Goal: Task Accomplishment & Management: Manage account settings

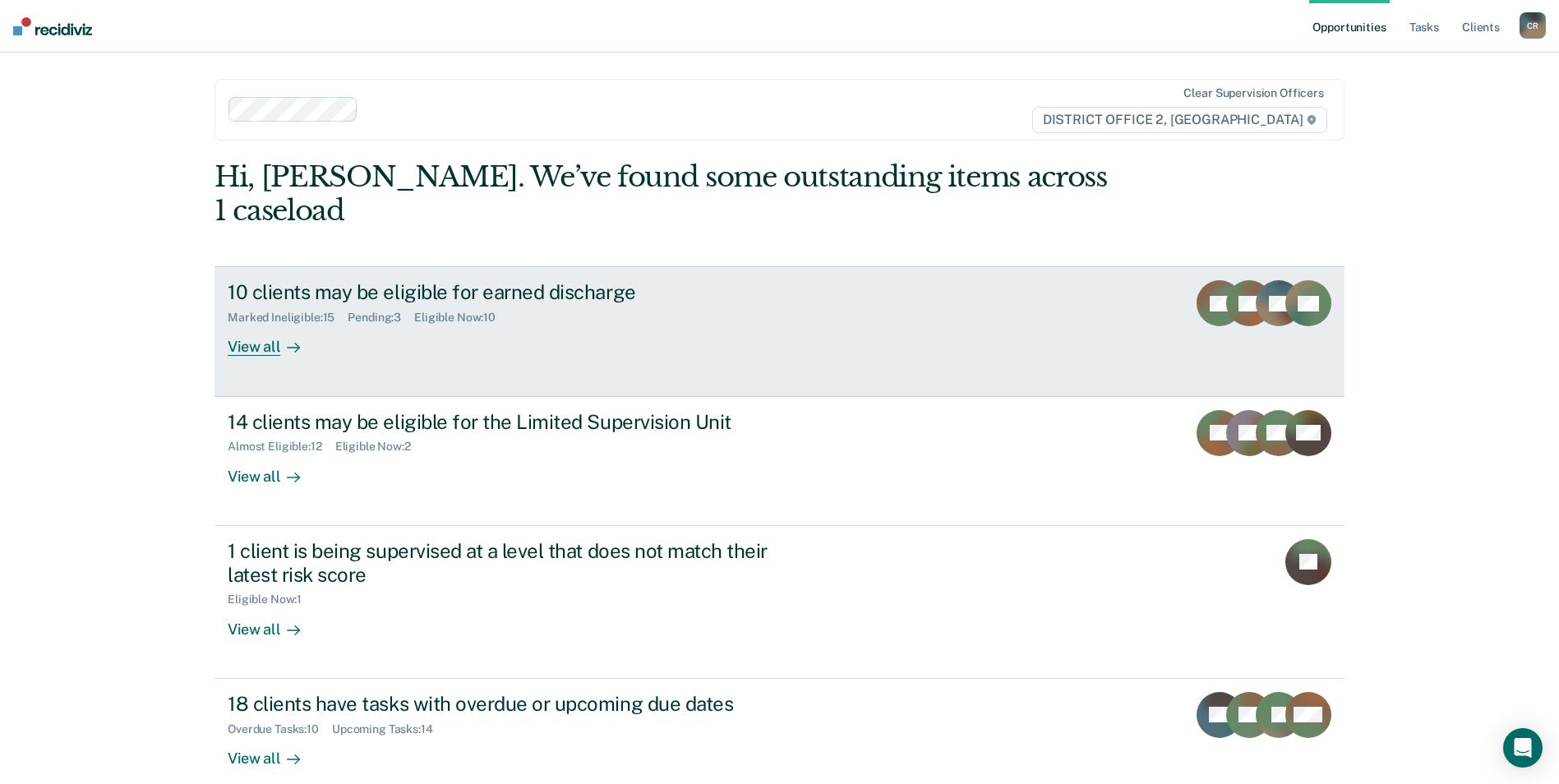
click at [562, 331] on link "10 clients may be eligible for earned discharge Marked Ineligible : 15 Pending …" at bounding box center [780, 331] width 1130 height 130
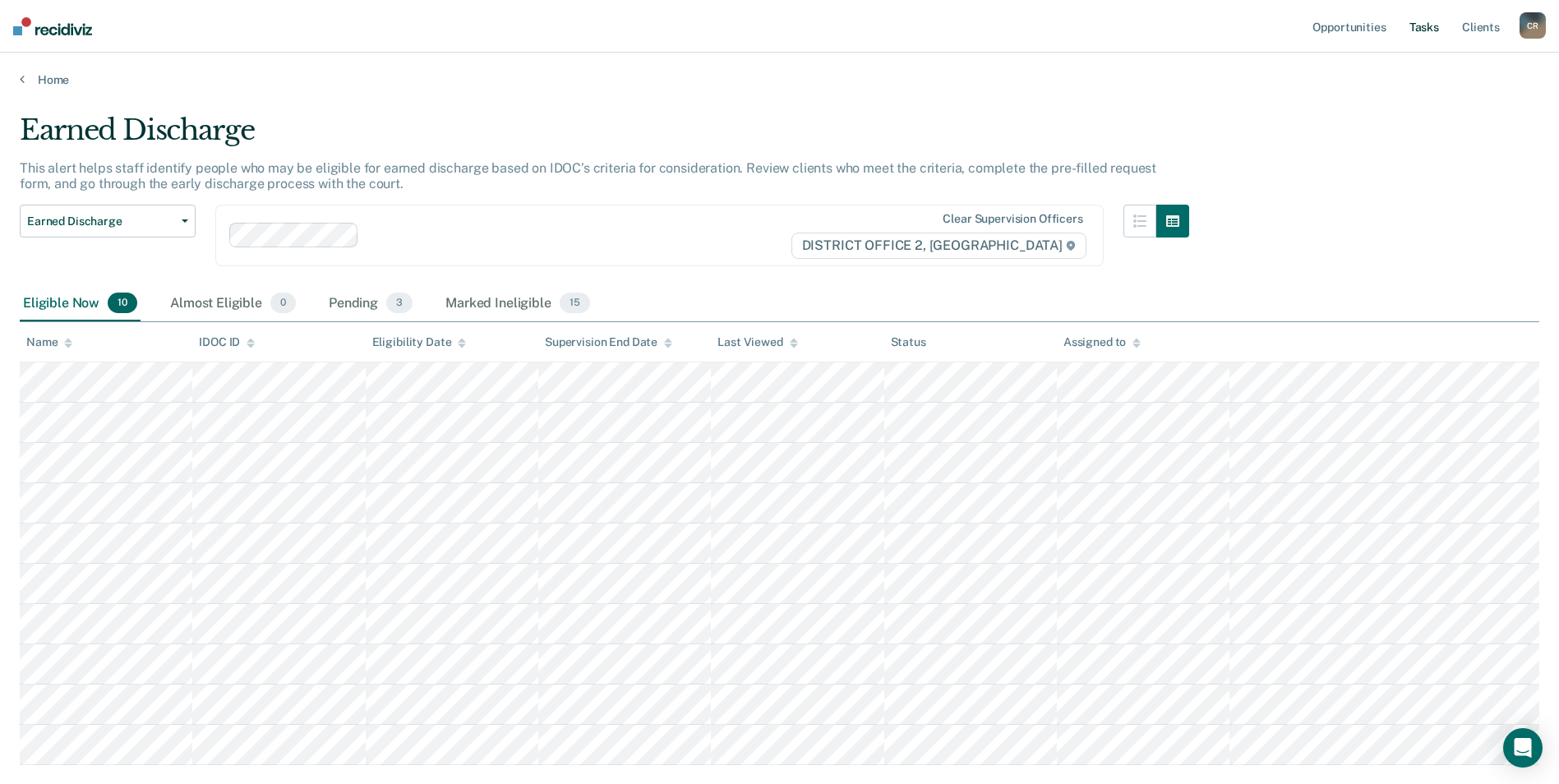
click at [1439, 21] on link "Tasks" at bounding box center [1425, 26] width 36 height 53
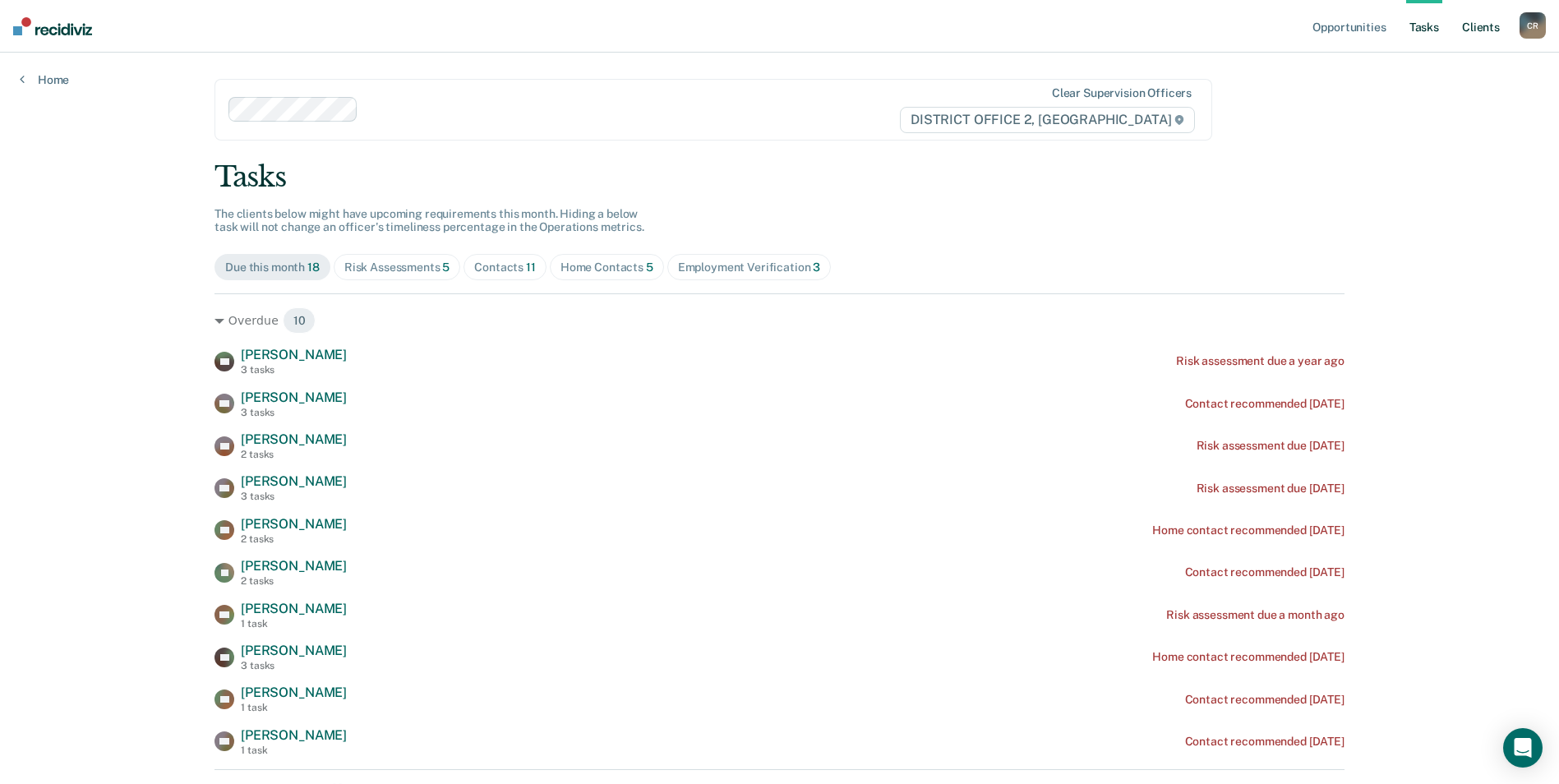
click at [1481, 23] on link "Client s" at bounding box center [1480, 26] width 44 height 53
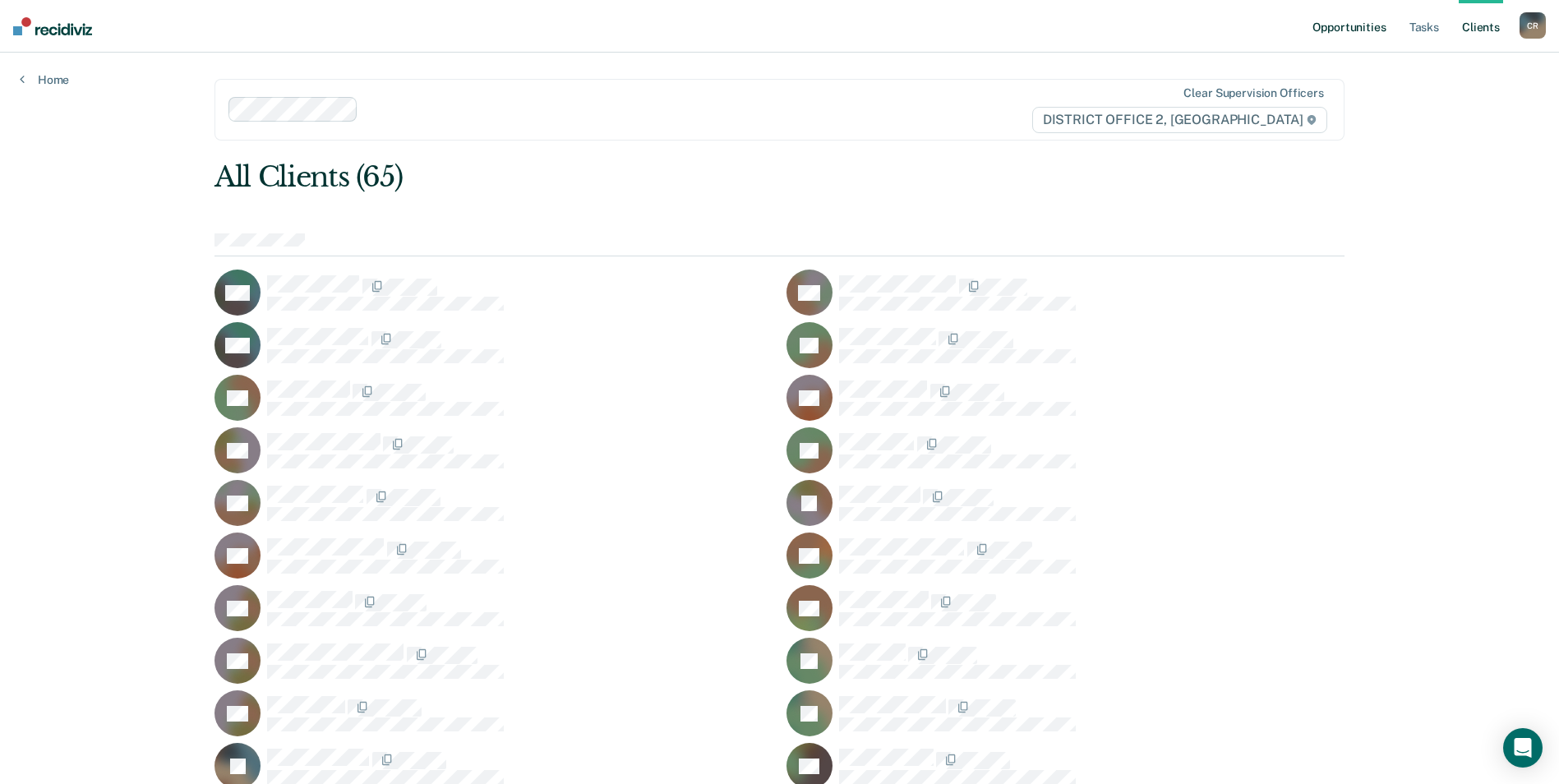
click at [1357, 36] on link "Opportunities" at bounding box center [1349, 26] width 80 height 53
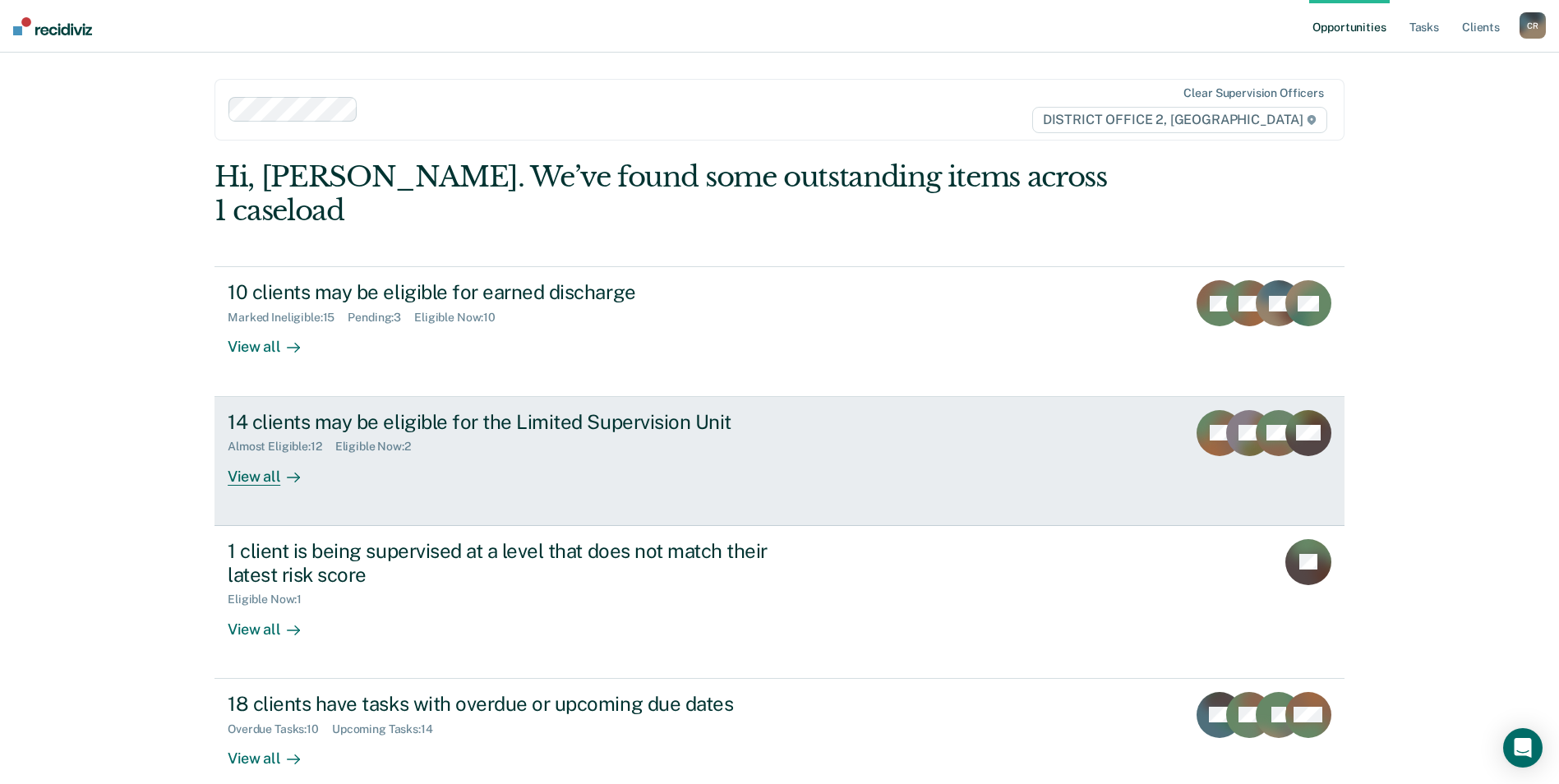
click at [447, 410] on div "14 clients may be eligible for the Limited Supervision Unit" at bounding box center [516, 422] width 577 height 24
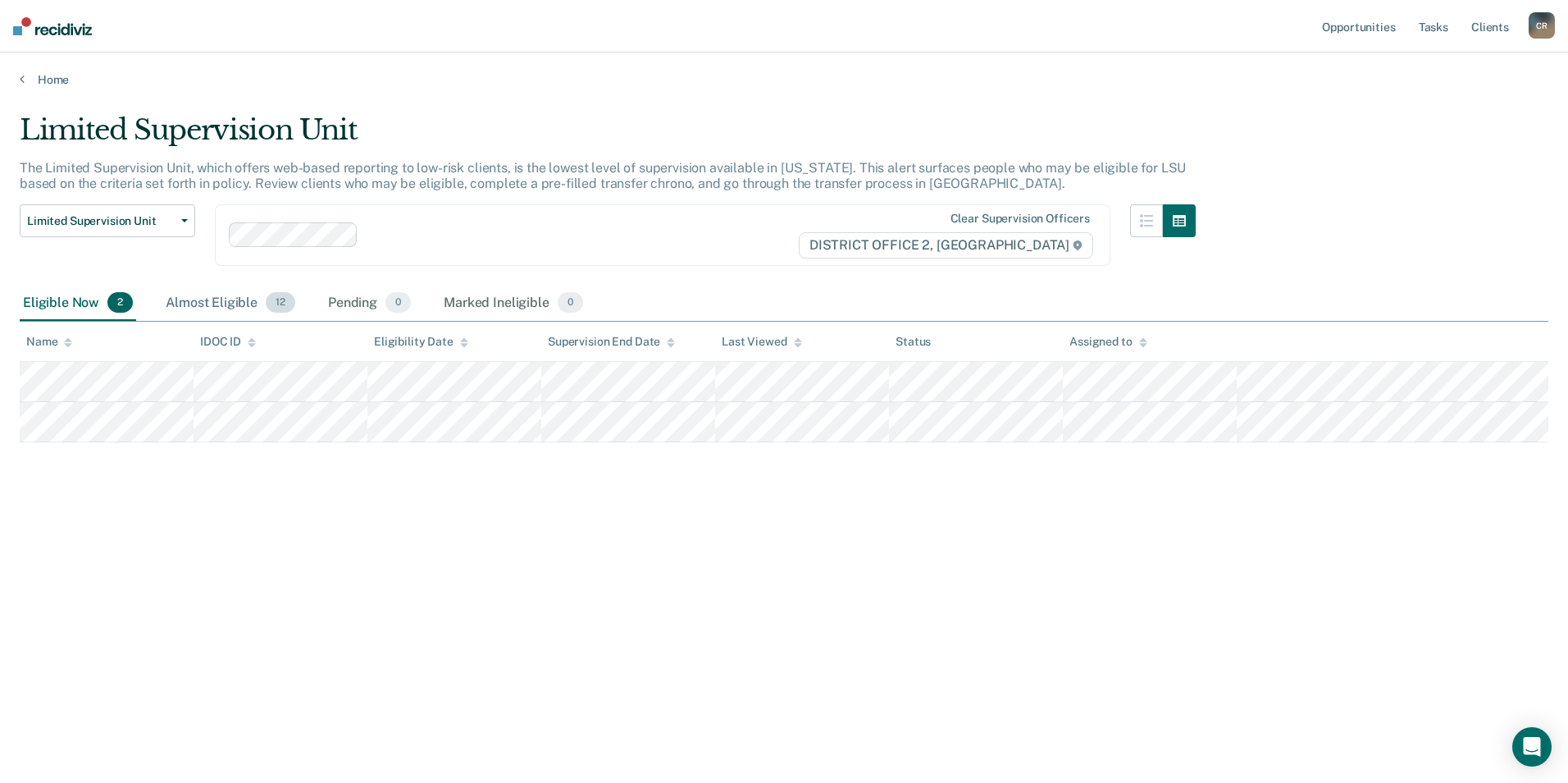
click at [237, 291] on div "Almost Eligible 12" at bounding box center [230, 303] width 136 height 36
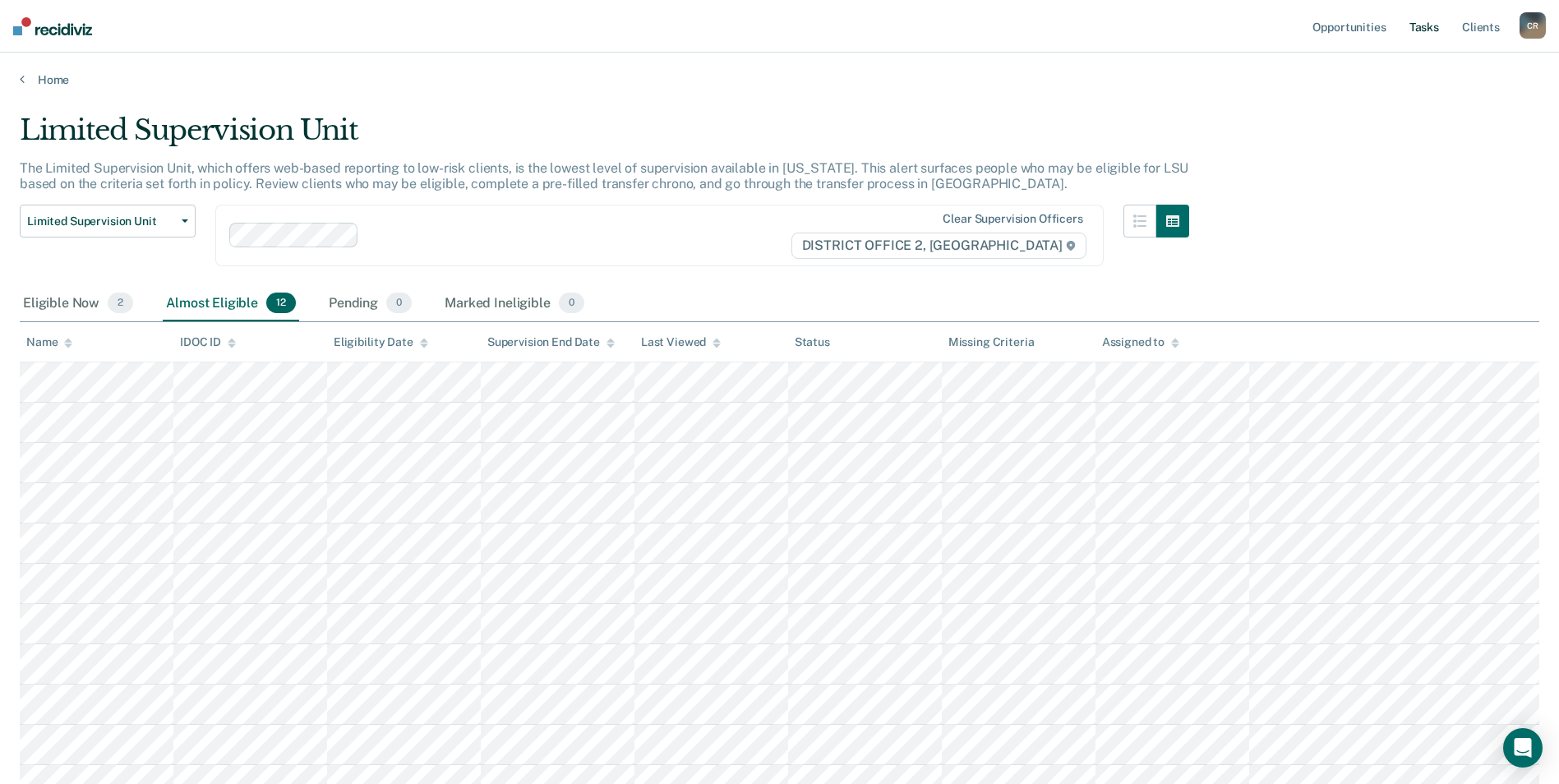
click at [1436, 33] on link "Tasks" at bounding box center [1425, 26] width 36 height 53
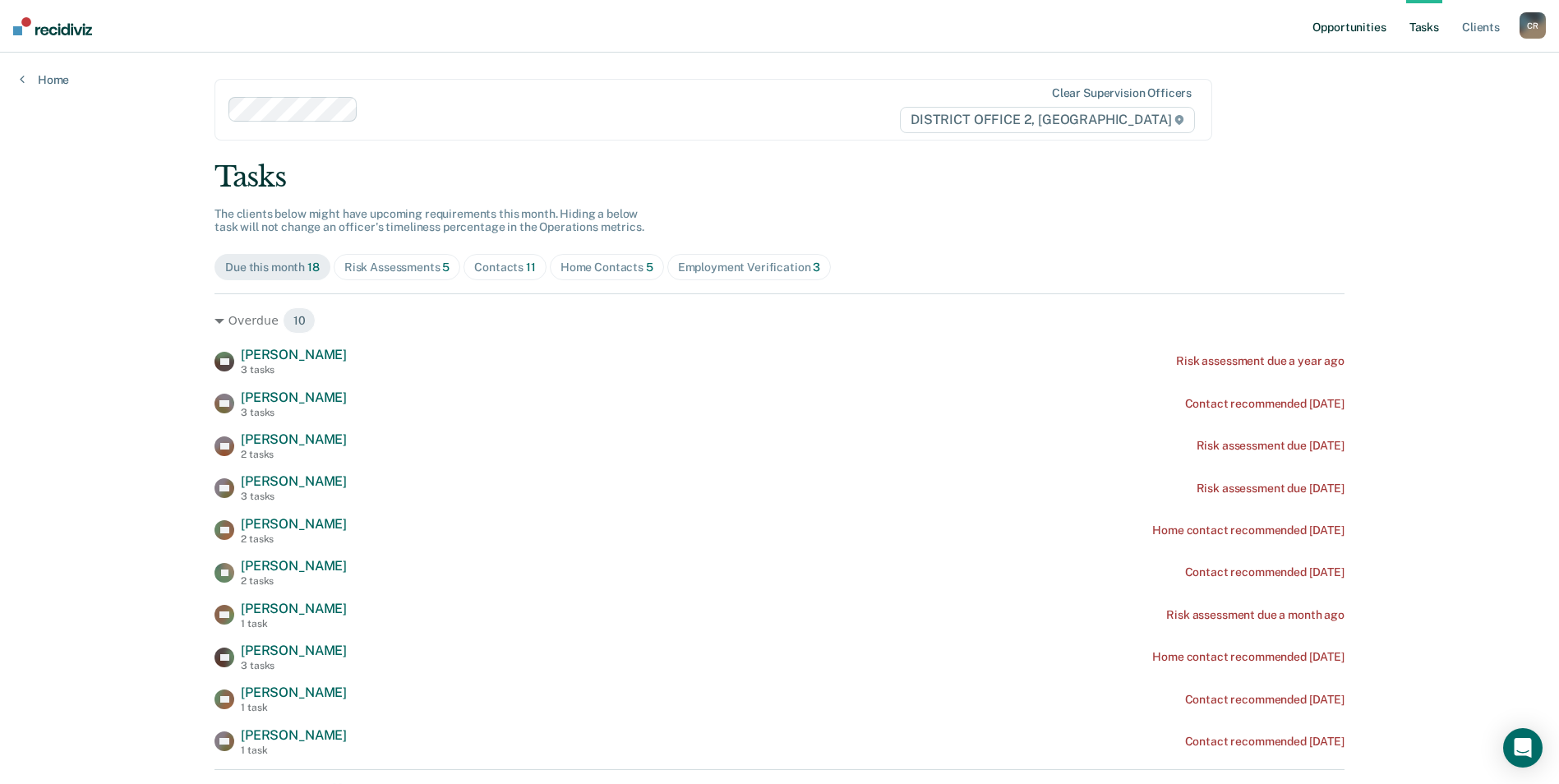
drag, startPoint x: 1398, startPoint y: 32, endPoint x: 1387, endPoint y: 31, distance: 11.0
click at [1391, 32] on ul "Opportunities Tasks Client s" at bounding box center [1415, 26] width 210 height 53
click at [1386, 30] on link "Opportunities" at bounding box center [1349, 26] width 80 height 53
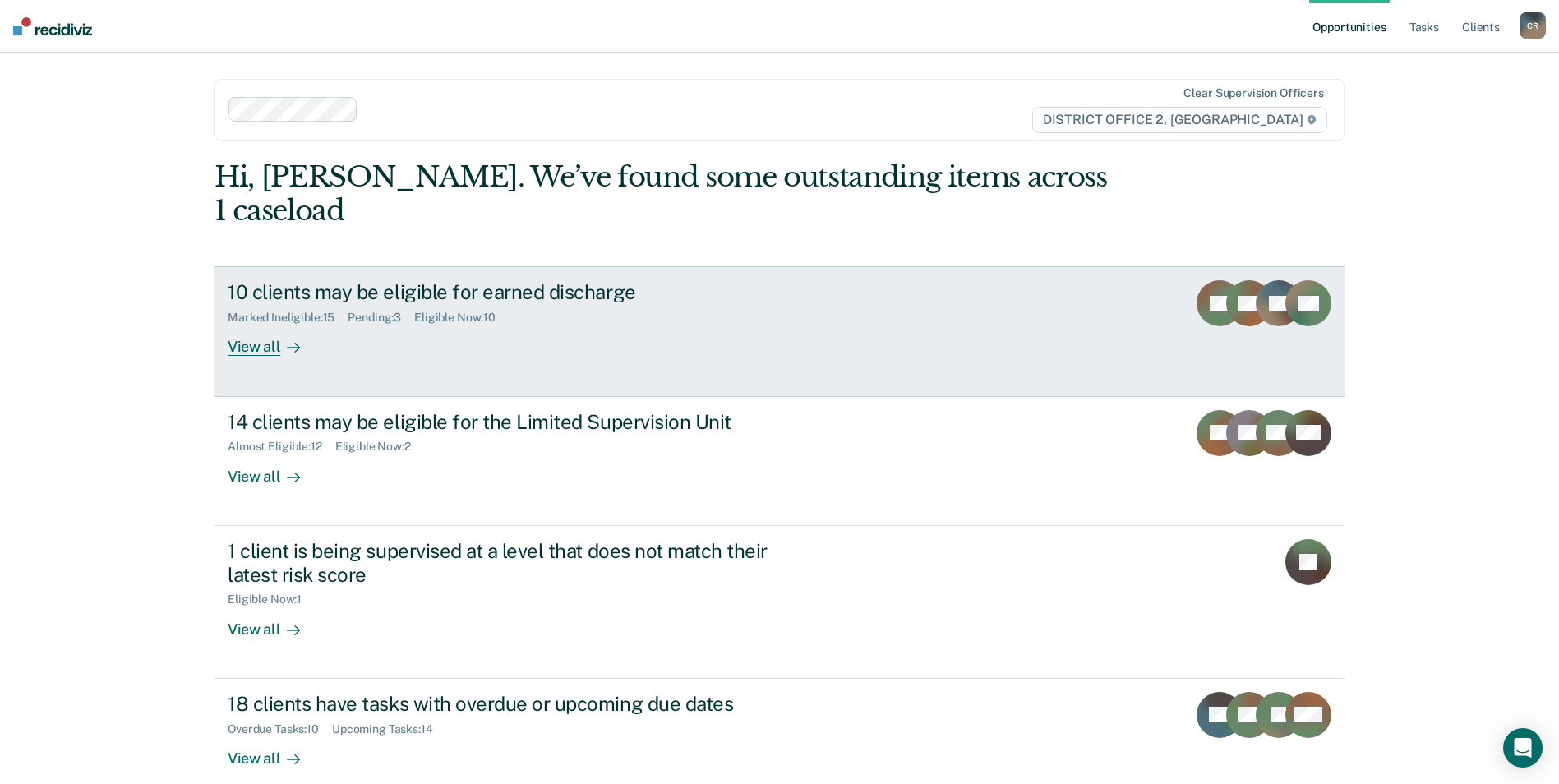
click at [252, 325] on div "View all" at bounding box center [274, 340] width 92 height 32
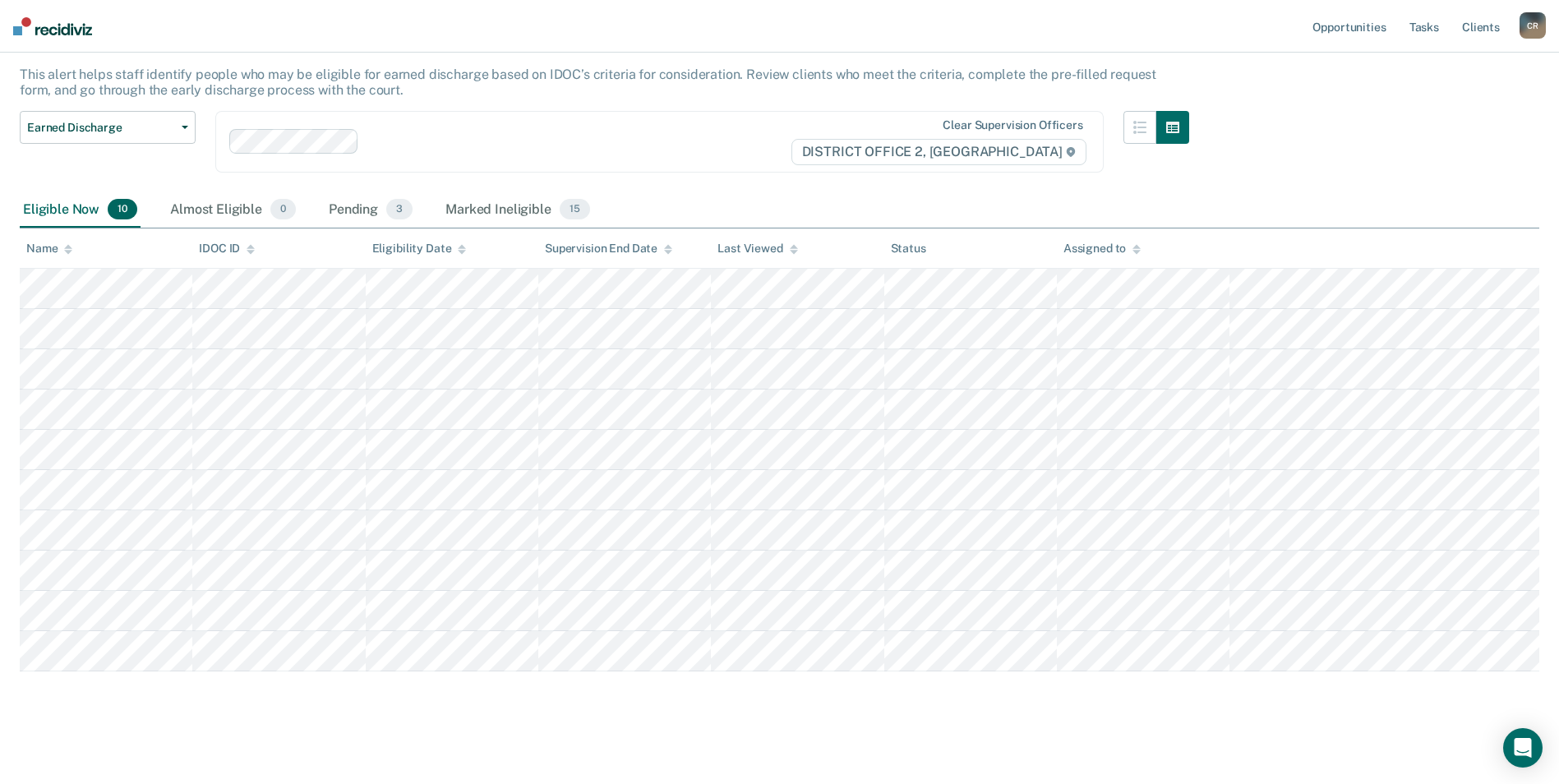
scroll to position [99, 0]
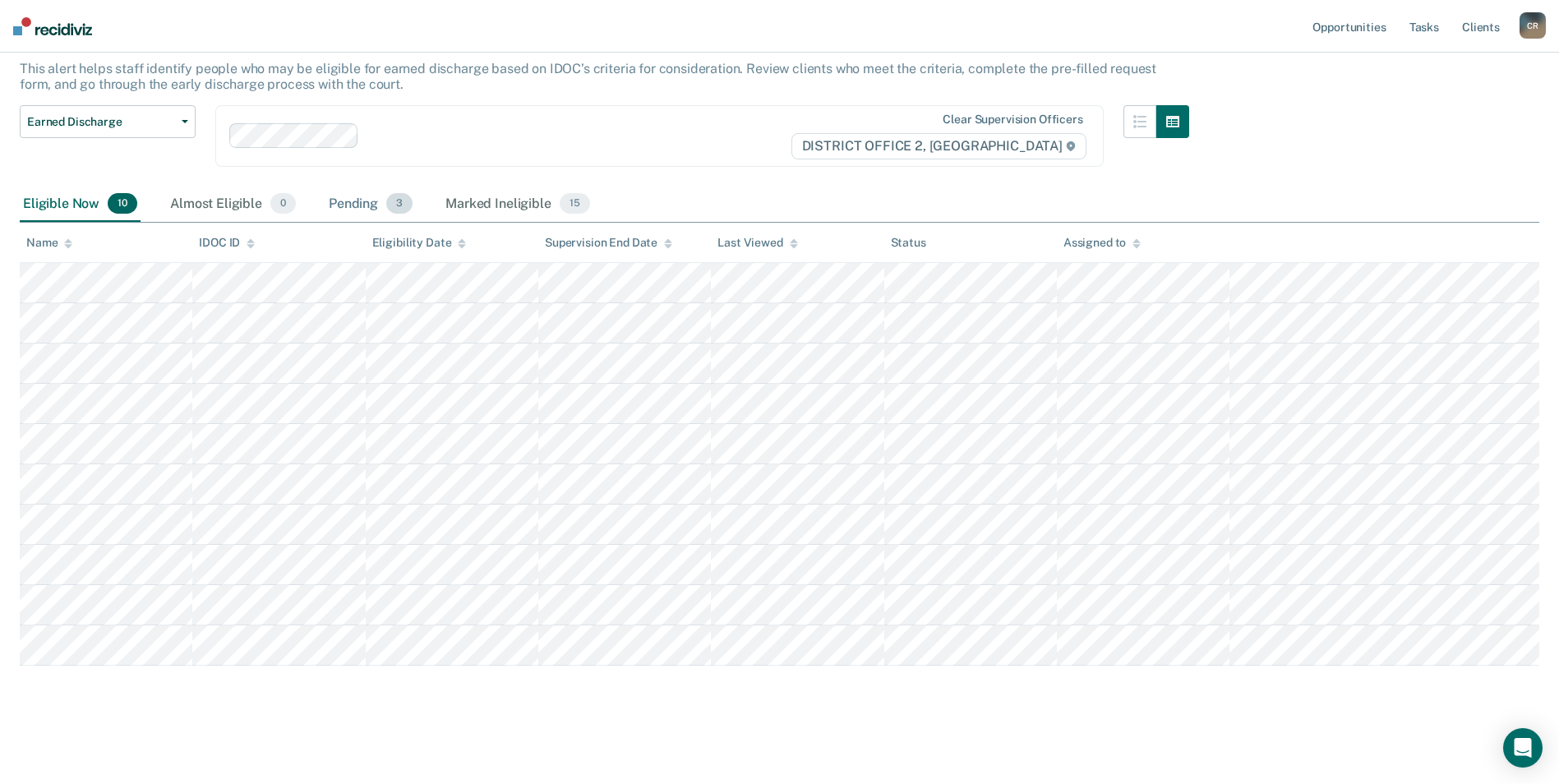
click at [381, 206] on div "Pending 3" at bounding box center [371, 204] width 90 height 36
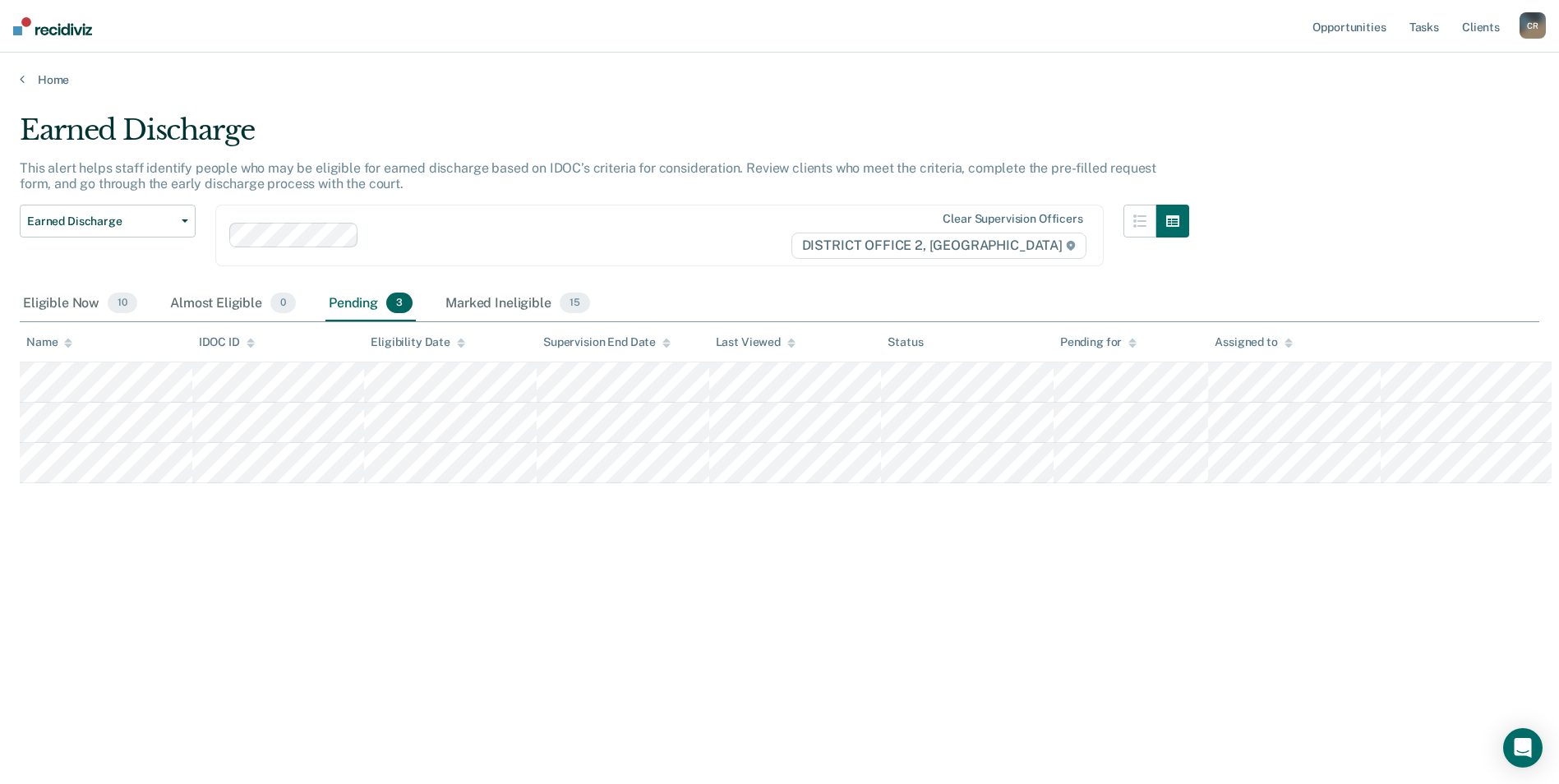
scroll to position [0, 0]
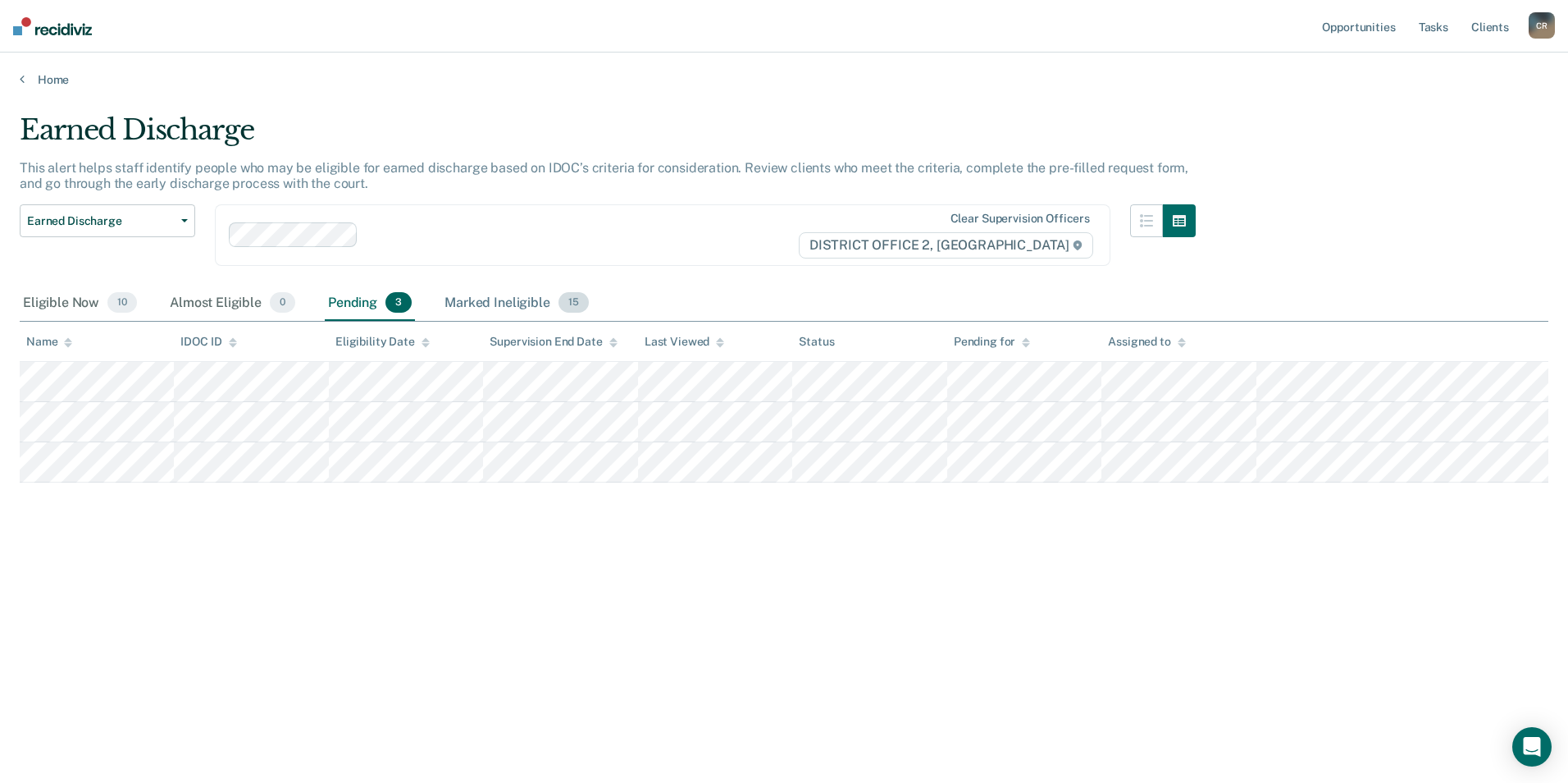
click at [487, 296] on div "Marked Ineligible 15" at bounding box center [516, 303] width 150 height 36
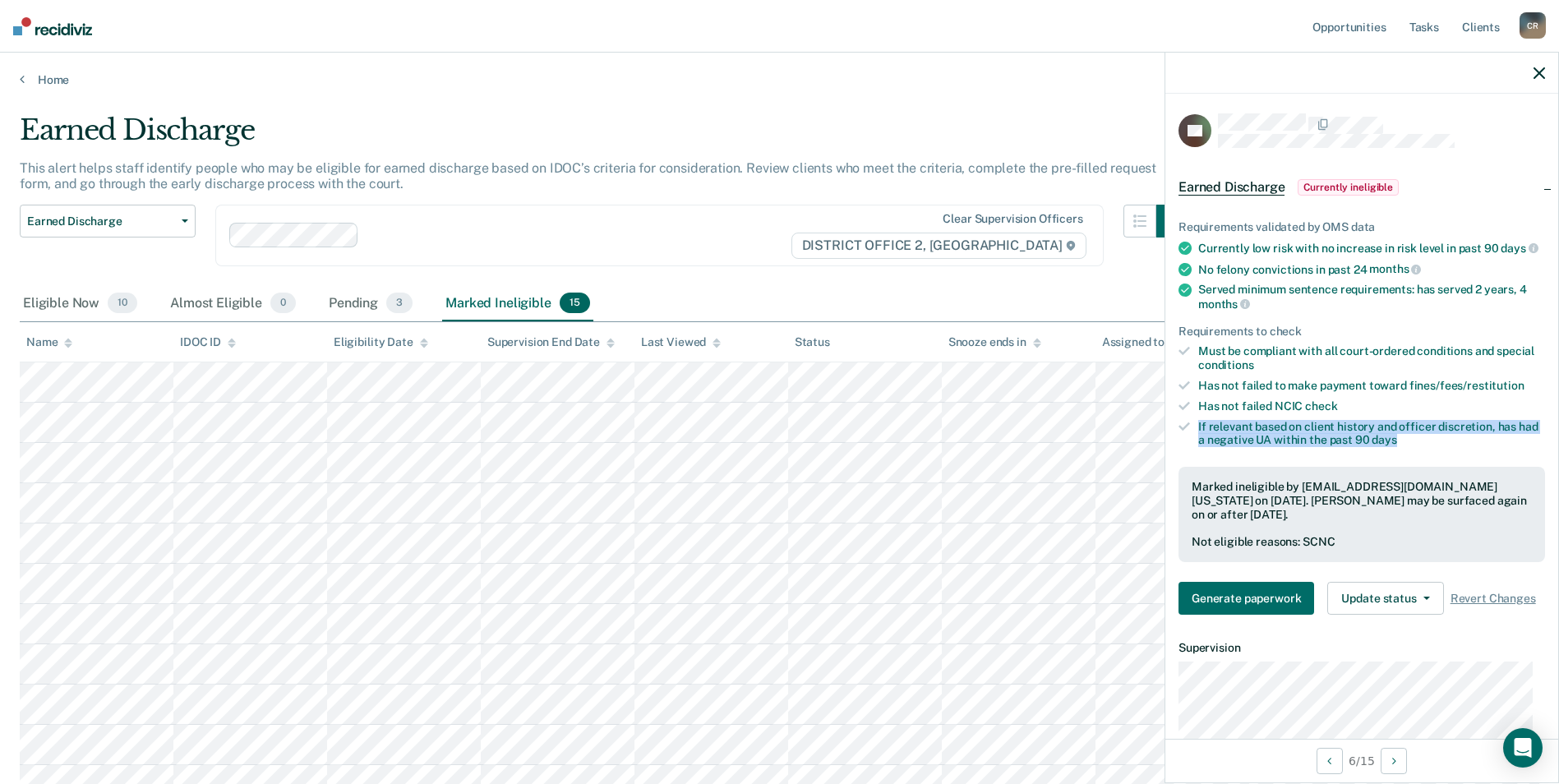
drag, startPoint x: 1429, startPoint y: 454, endPoint x: 1197, endPoint y: 436, distance: 232.7
click at [1197, 436] on li "If relevant based on client history and officer discretion, has had a negative …" at bounding box center [1362, 434] width 366 height 27
drag, startPoint x: 1197, startPoint y: 436, endPoint x: 1428, endPoint y: 449, distance: 231.4
click at [1428, 447] on div "If relevant based on client history and officer discretion, has had a negative …" at bounding box center [1371, 434] width 347 height 27
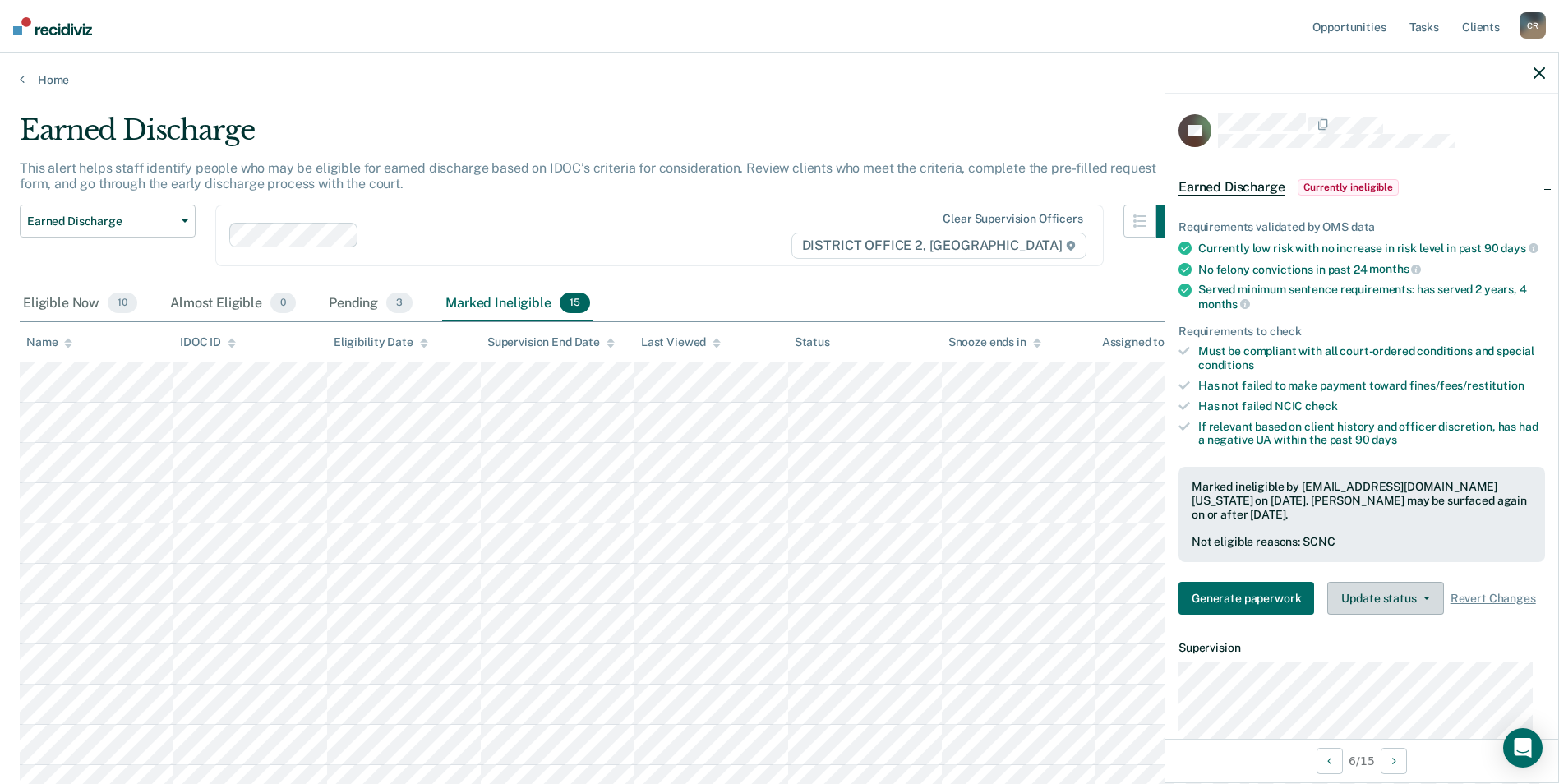
click at [1396, 614] on button "Update status" at bounding box center [1385, 598] width 116 height 32
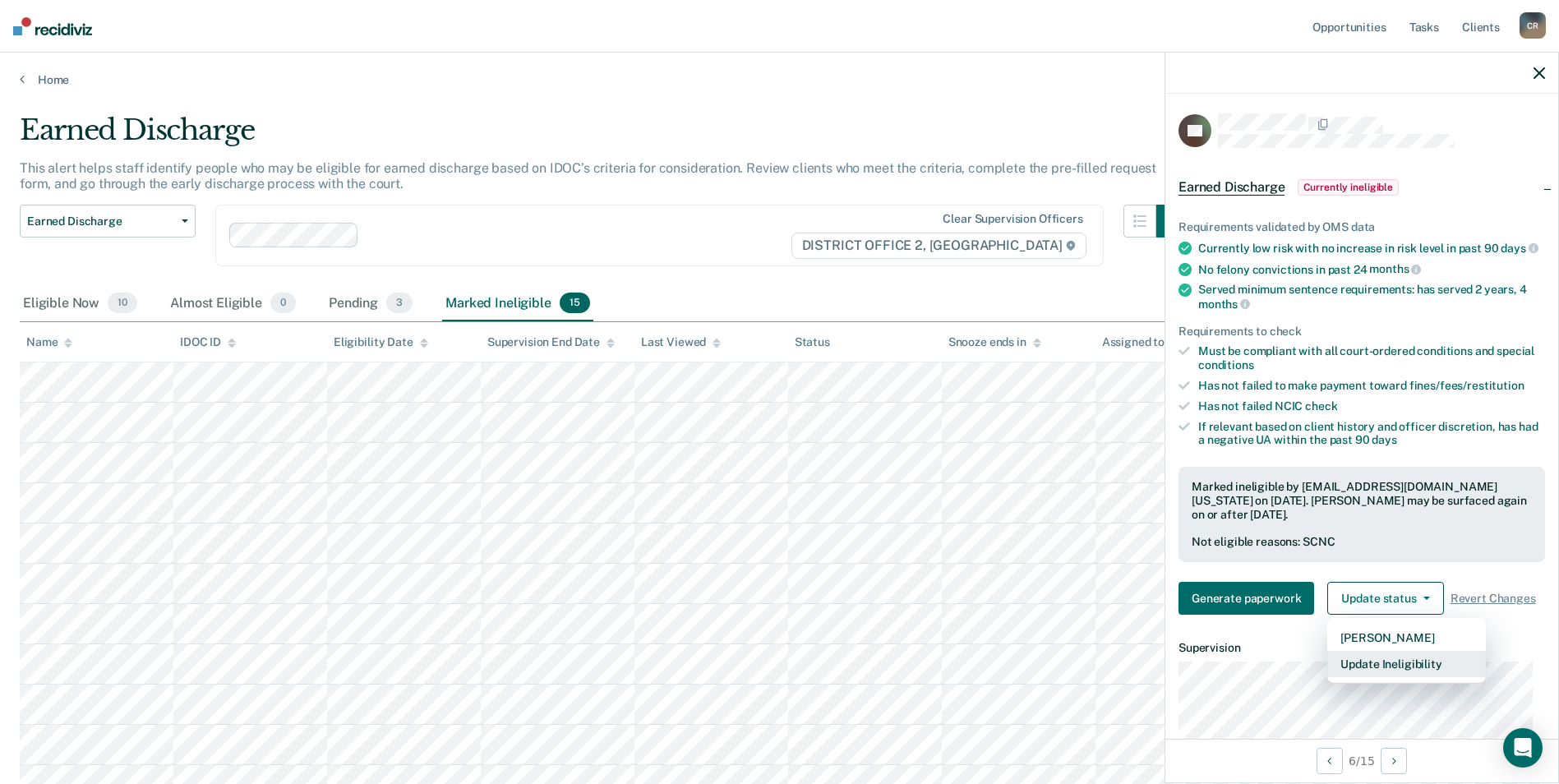
click at [1389, 677] on button "Update Ineligibility" at bounding box center [1407, 663] width 159 height 26
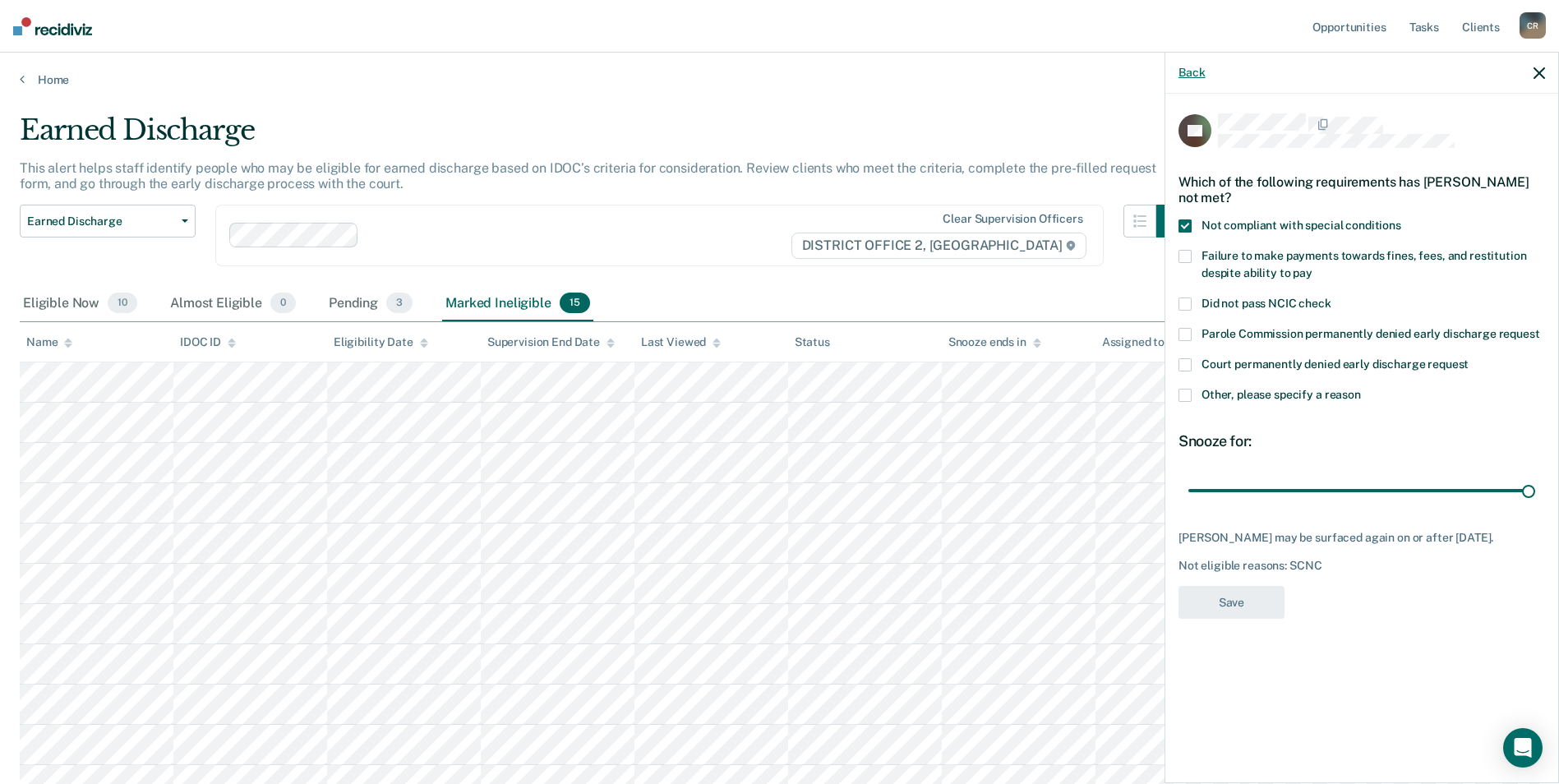
click at [1200, 74] on button "Back" at bounding box center [1192, 73] width 27 height 14
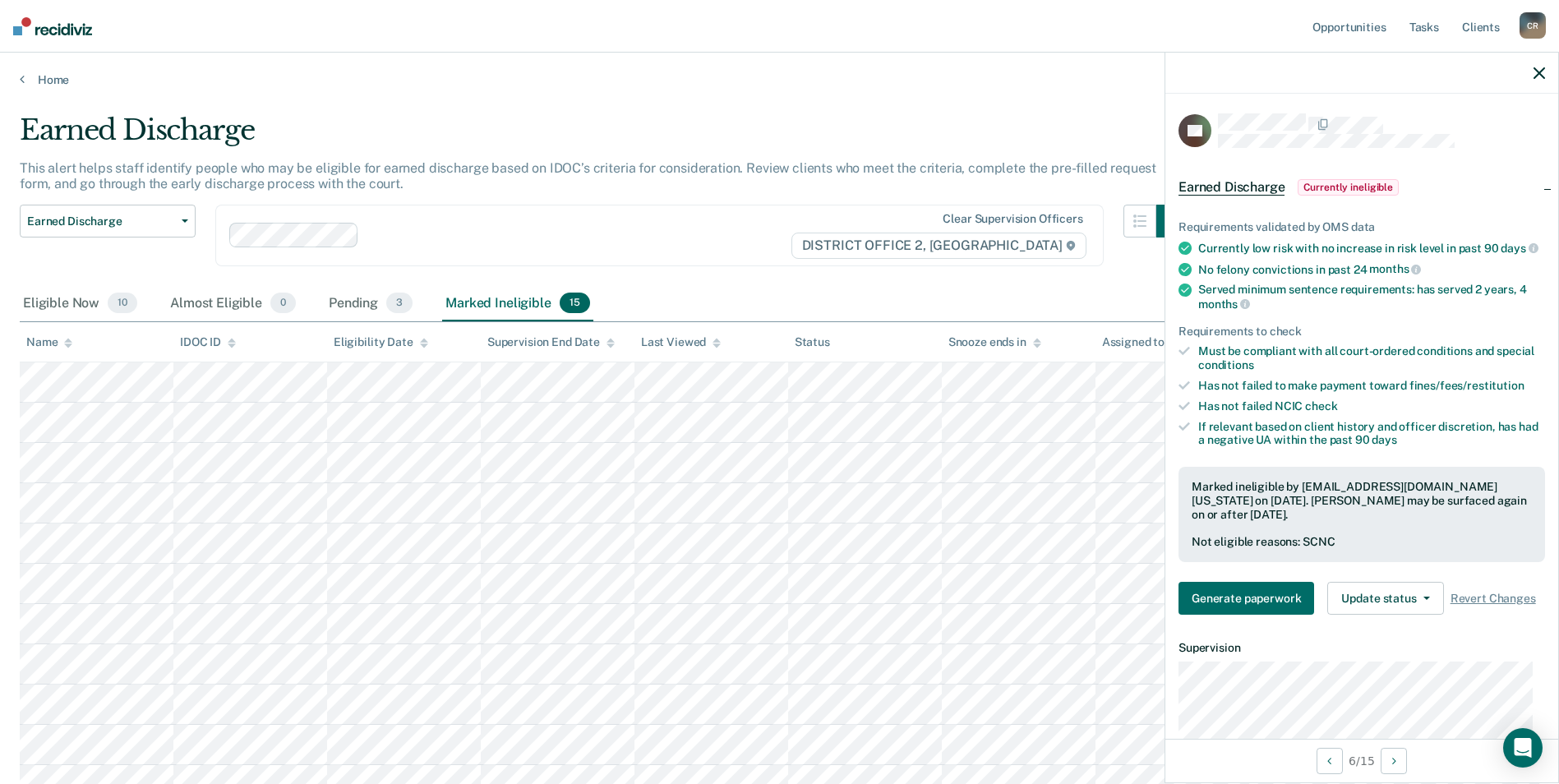
click at [1364, 193] on span "Currently ineligible" at bounding box center [1348, 187] width 101 height 17
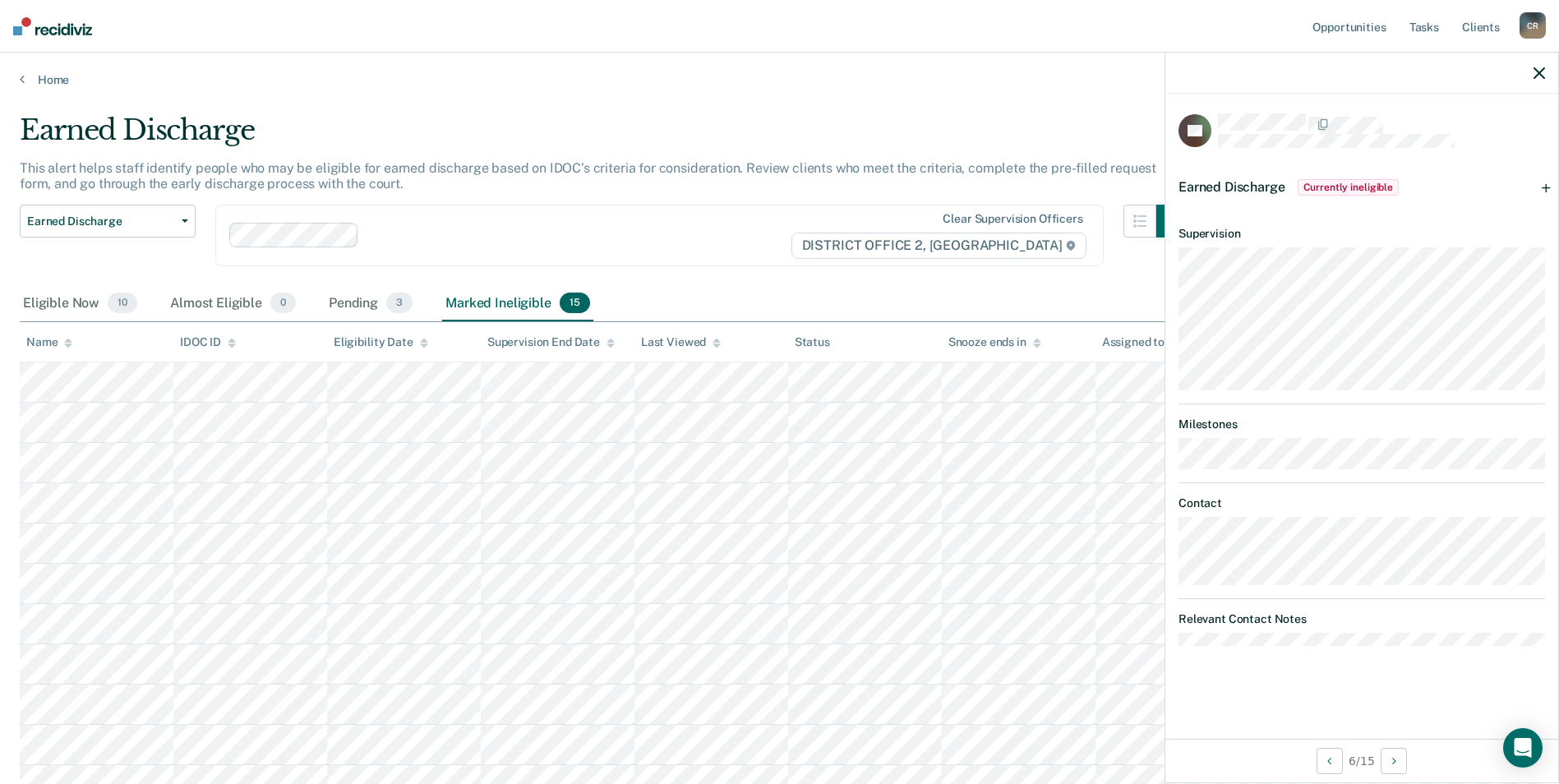
click at [1545, 188] on div "Earned Discharge Currently ineligible" at bounding box center [1362, 187] width 393 height 53
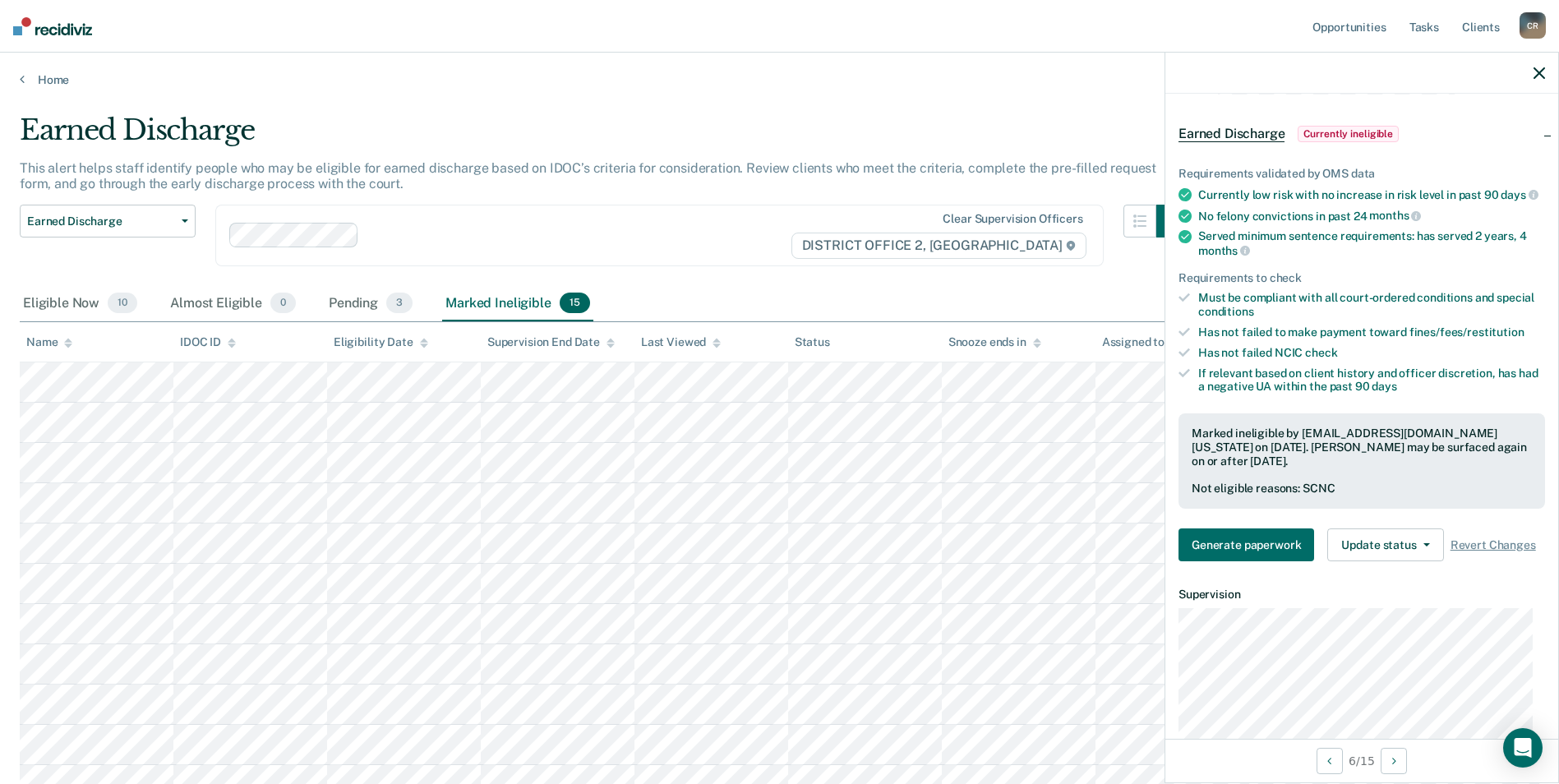
scroll to position [82, 0]
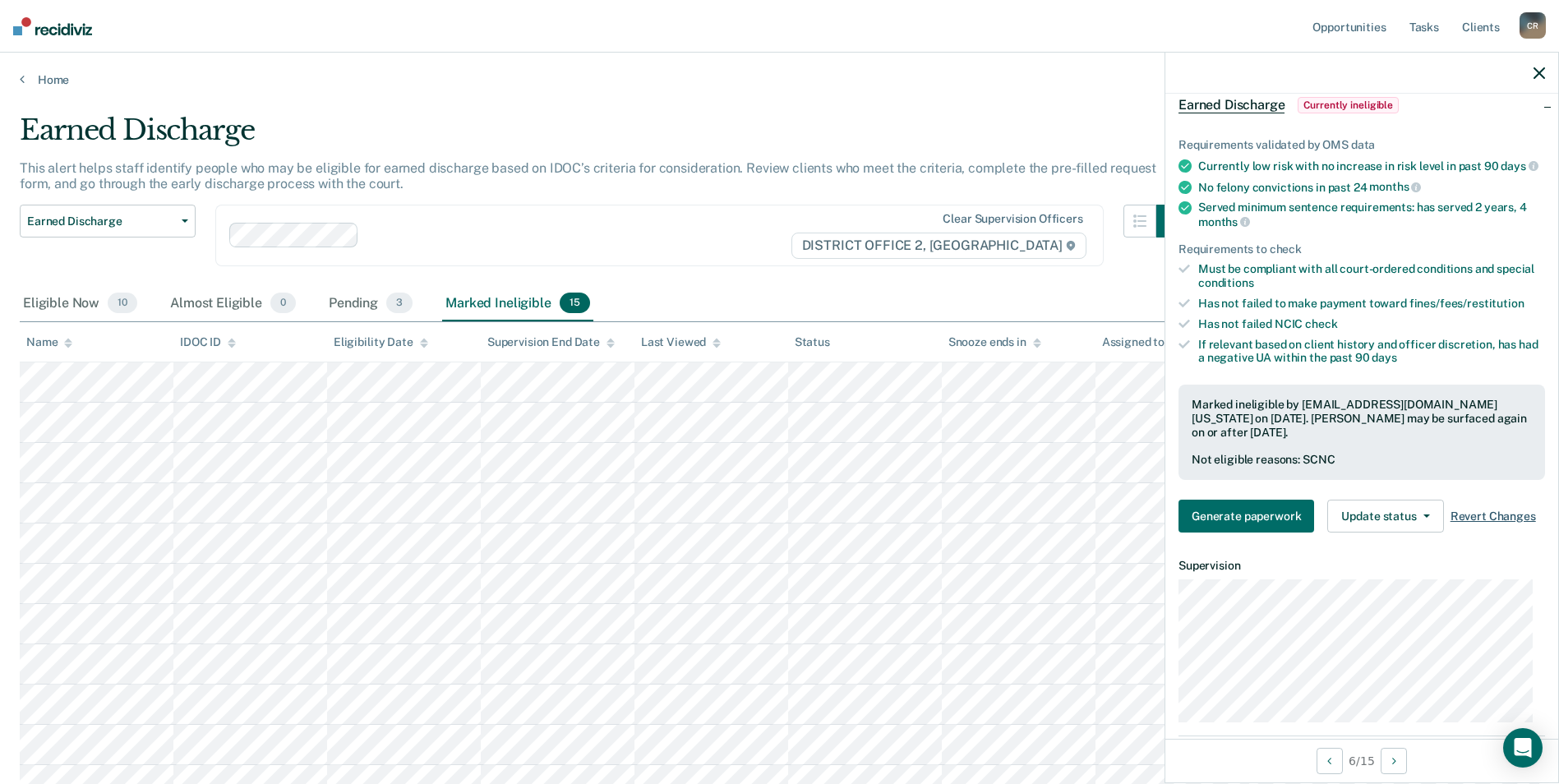
click at [1474, 523] on span "Revert Changes" at bounding box center [1493, 516] width 85 height 14
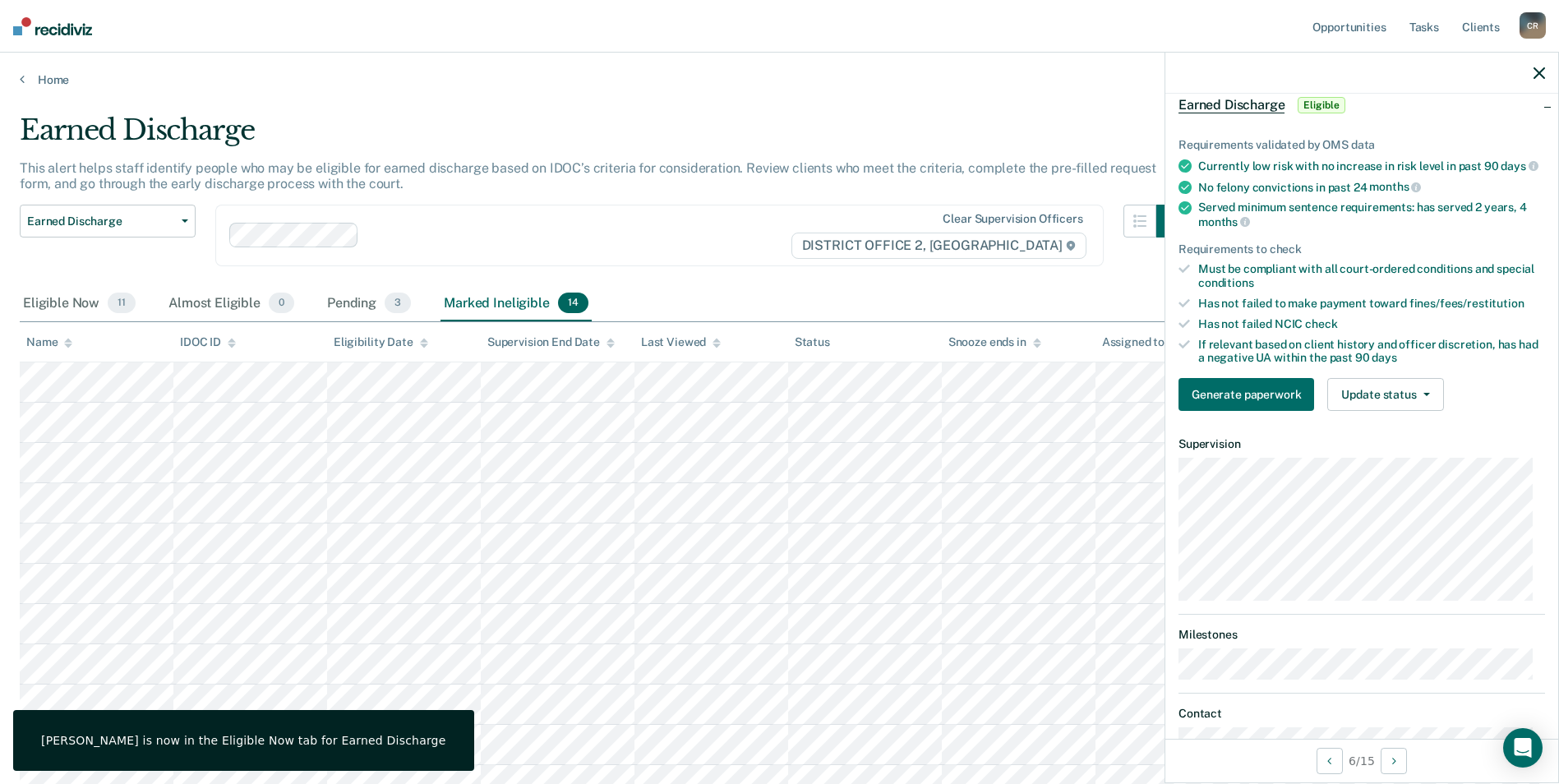
click at [1538, 73] on icon "button" at bounding box center [1540, 74] width 12 height 12
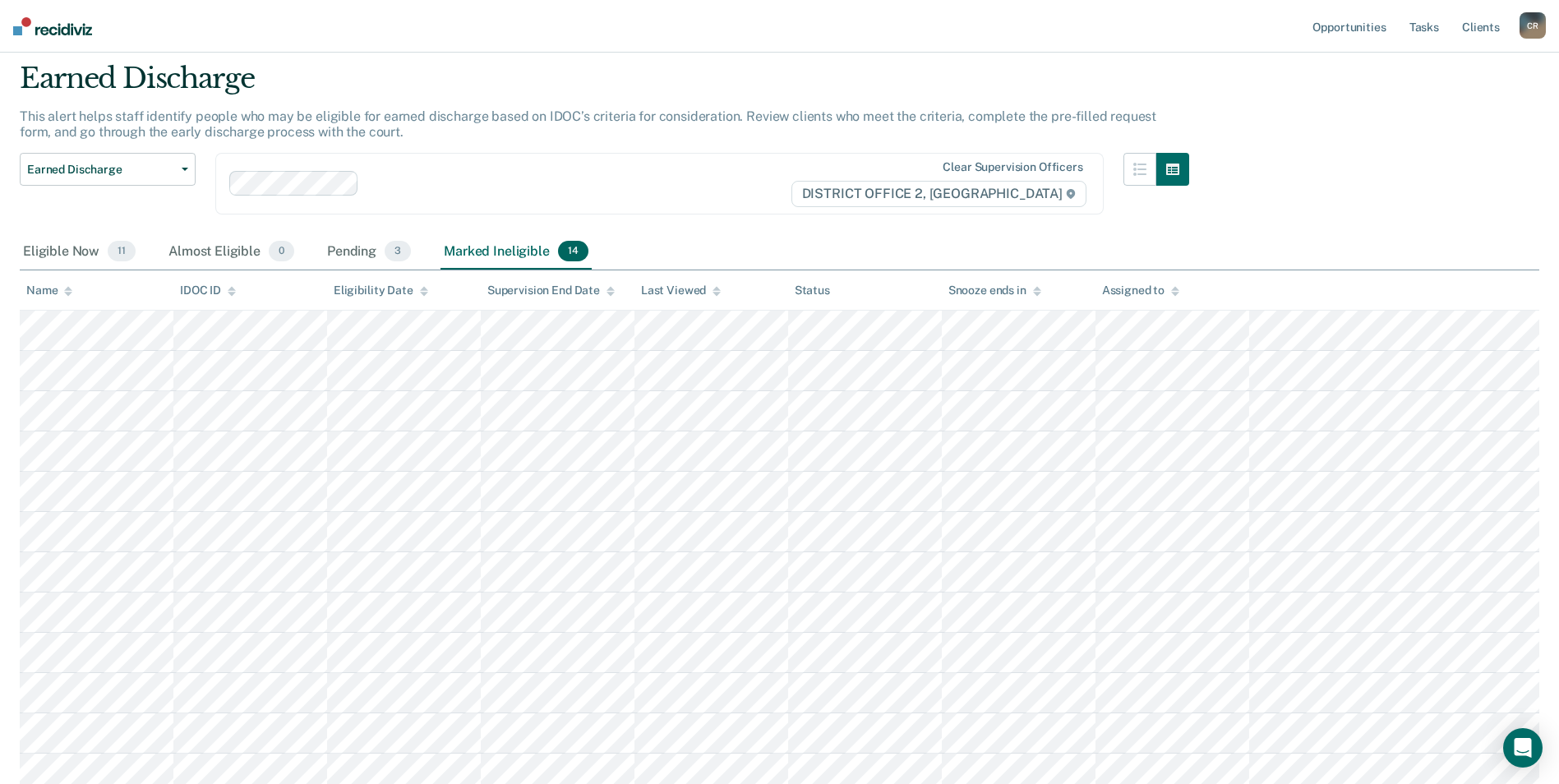
scroll to position [14, 0]
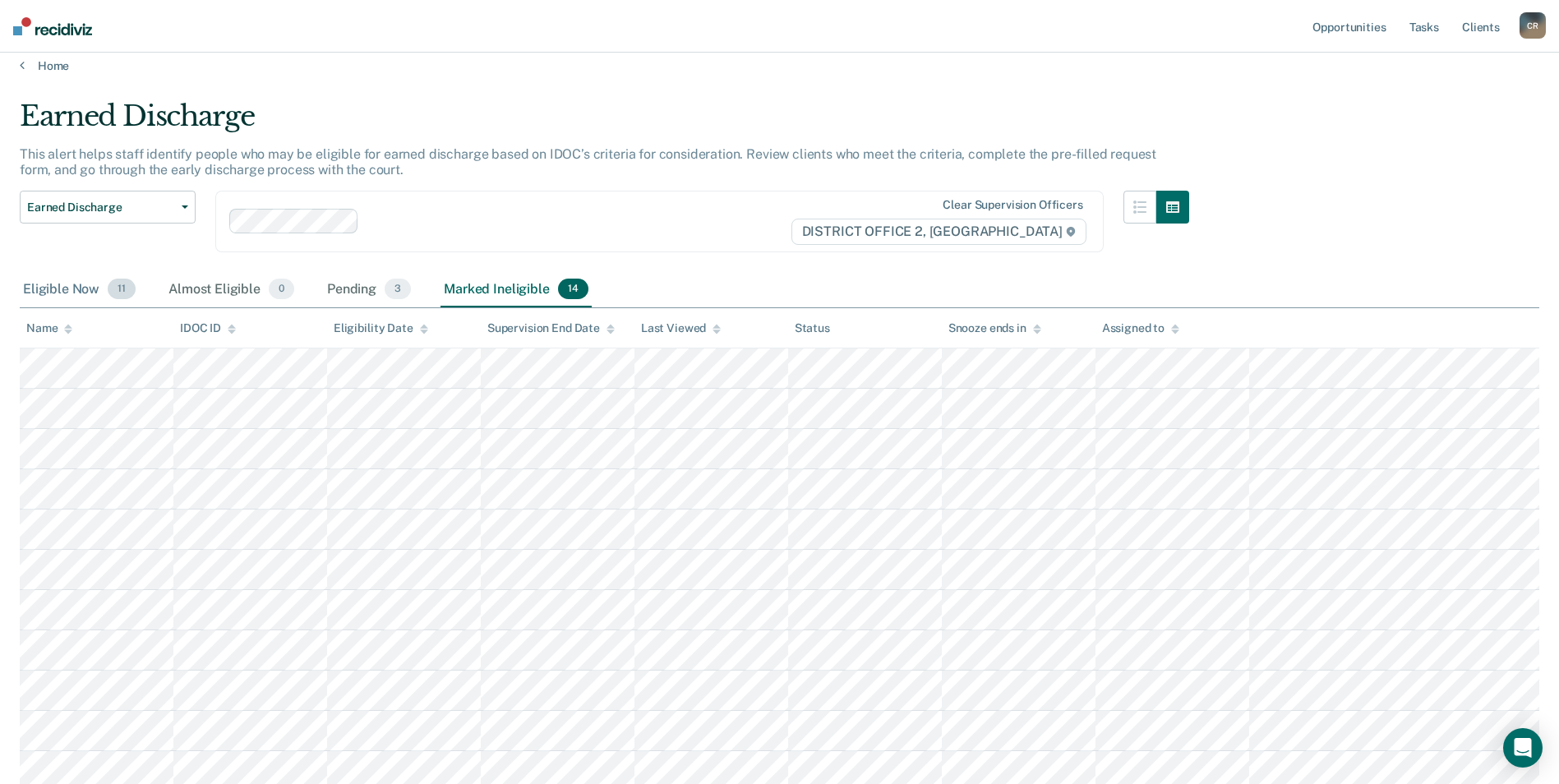
click at [96, 296] on div "Eligible Now 11" at bounding box center [79, 289] width 119 height 36
